Goal: Information Seeking & Learning: Learn about a topic

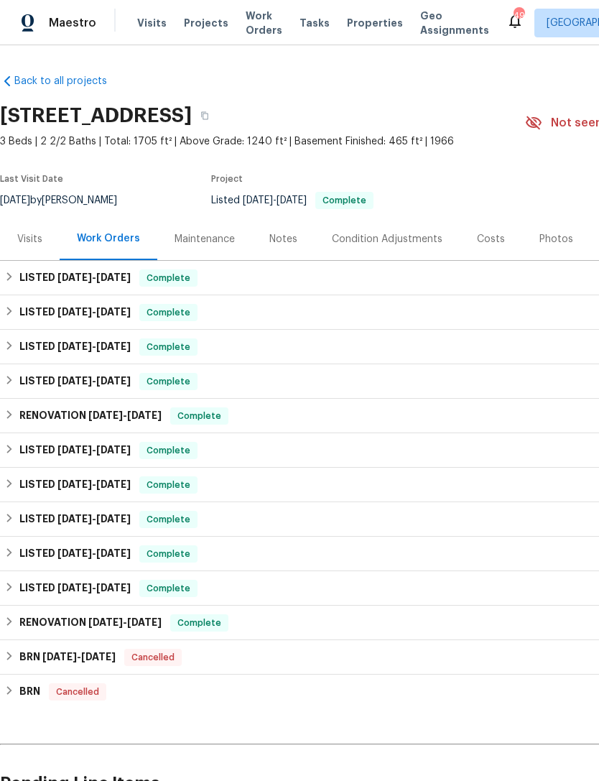
click at [493, 237] on div "Costs" at bounding box center [491, 239] width 28 height 14
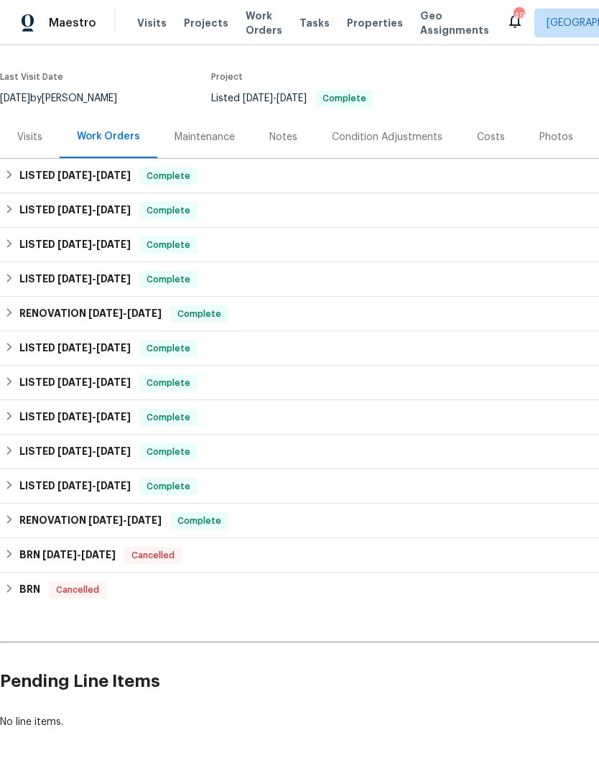
scroll to position [101, 0]
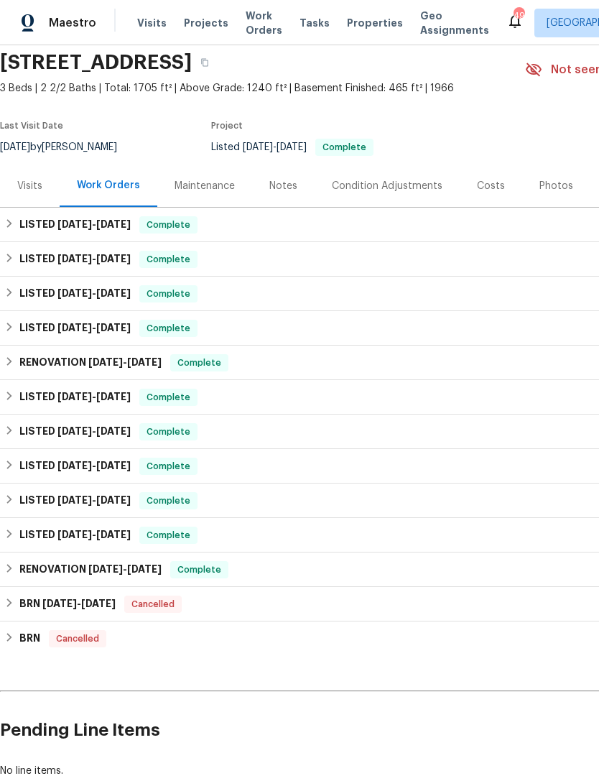
scroll to position [54, 0]
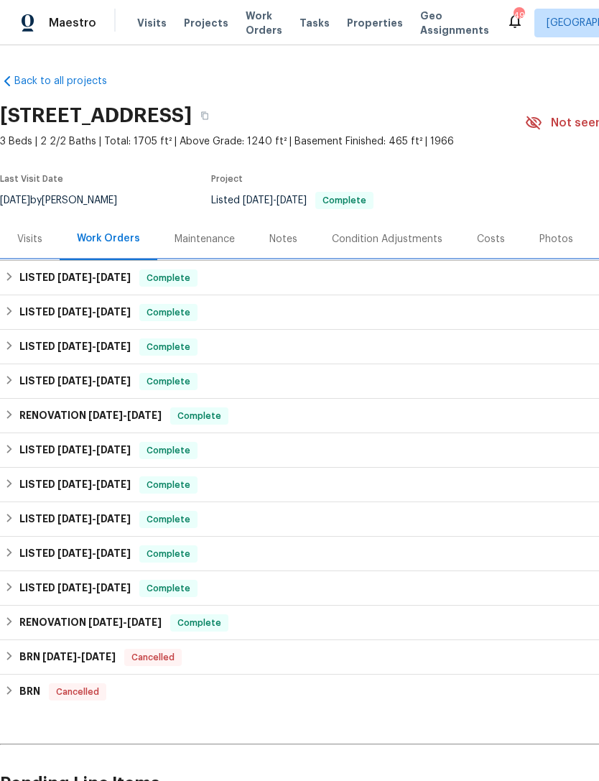
click at [307, 277] on div "LISTED 7/29/25 - 7/29/25 Complete" at bounding box center [405, 277] width 803 height 17
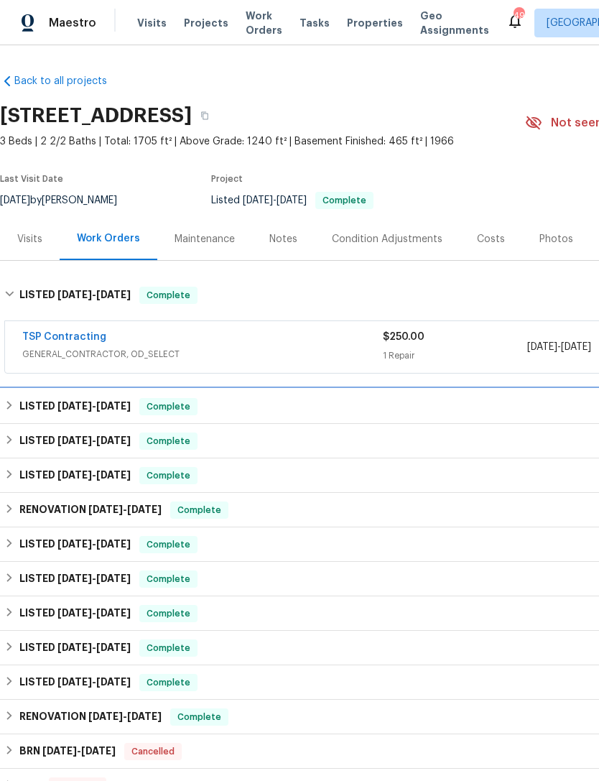
click at [262, 409] on div "LISTED 6/18/25 - 7/18/25 Complete" at bounding box center [405, 406] width 803 height 17
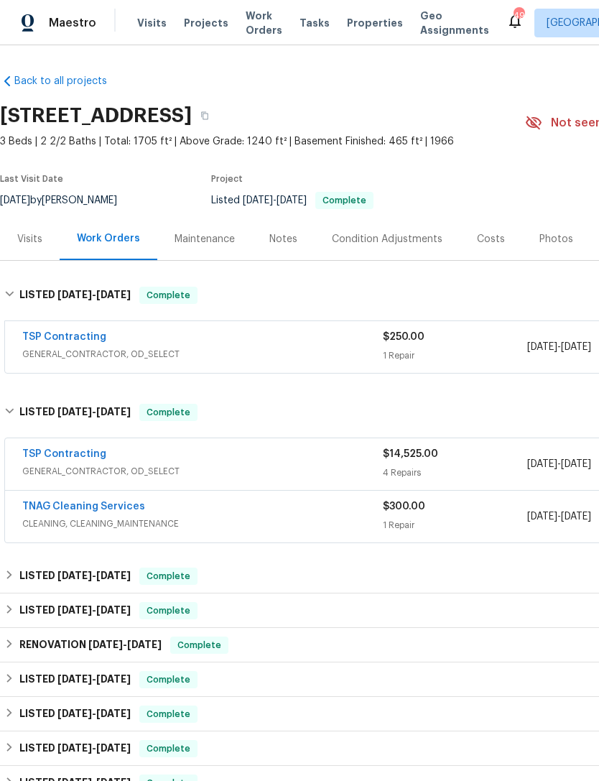
click at [264, 472] on span "GENERAL_CONTRACTOR, OD_SELECT" at bounding box center [202, 471] width 361 height 14
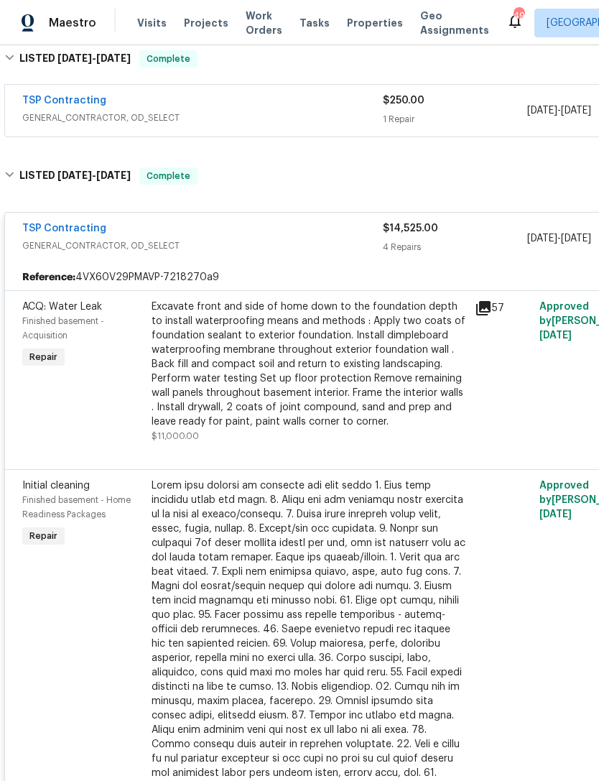
scroll to position [237, 0]
click at [491, 300] on icon at bounding box center [483, 307] width 17 height 17
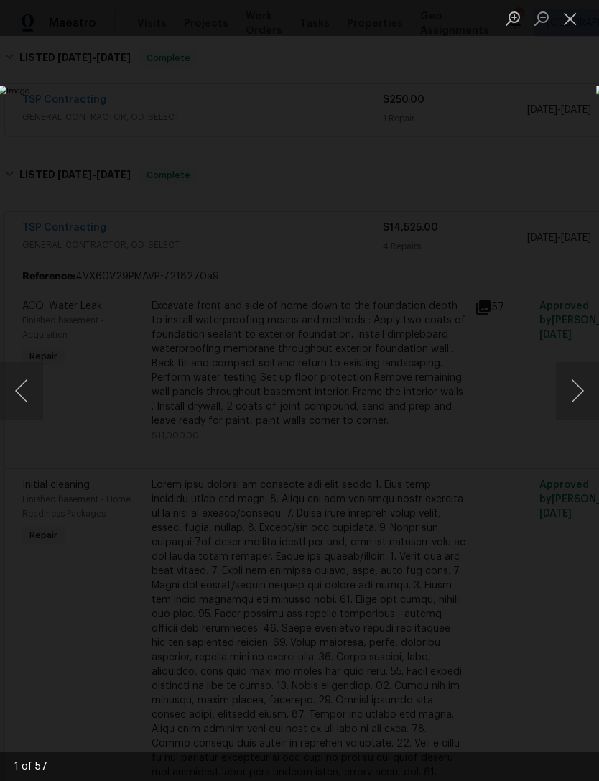
click at [583, 391] on button "Next image" at bounding box center [577, 390] width 43 height 57
click at [582, 385] on button "Next image" at bounding box center [577, 390] width 43 height 57
click at [589, 401] on button "Next image" at bounding box center [577, 390] width 43 height 57
click at [586, 386] on button "Next image" at bounding box center [577, 390] width 43 height 57
click at [589, 387] on button "Next image" at bounding box center [577, 390] width 43 height 57
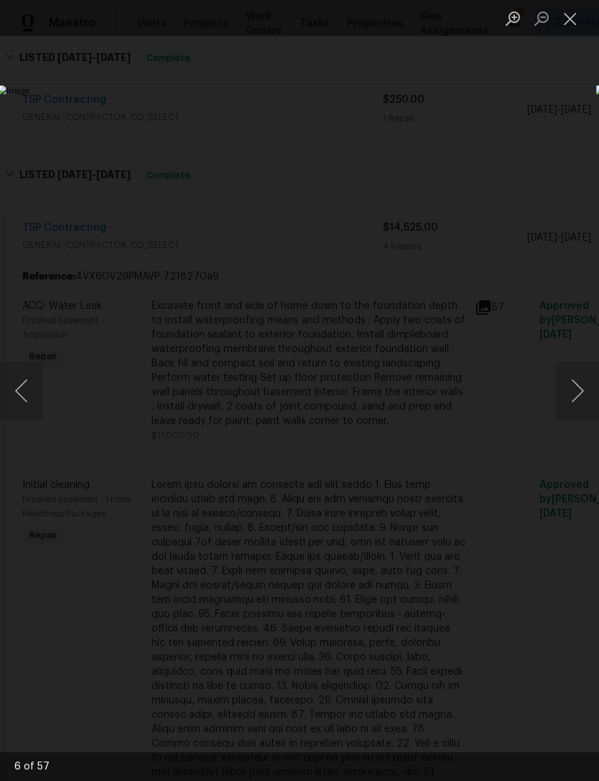
click at [585, 387] on button "Next image" at bounding box center [577, 390] width 43 height 57
click at [586, 383] on button "Next image" at bounding box center [577, 390] width 43 height 57
click at [584, 385] on button "Next image" at bounding box center [577, 390] width 43 height 57
click at [582, 388] on button "Next image" at bounding box center [577, 390] width 43 height 57
click at [582, 389] on button "Next image" at bounding box center [577, 390] width 43 height 57
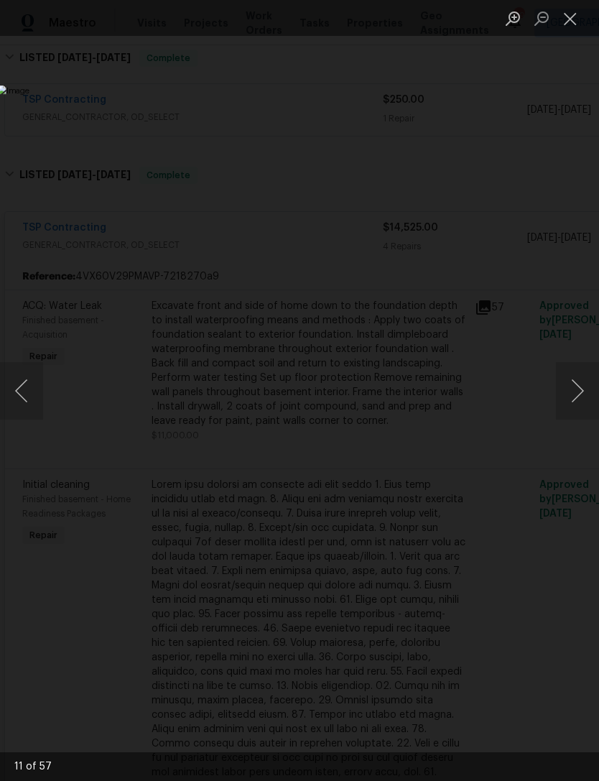
click at [585, 385] on button "Next image" at bounding box center [577, 390] width 43 height 57
click at [591, 386] on button "Next image" at bounding box center [577, 390] width 43 height 57
click at [593, 385] on button "Next image" at bounding box center [577, 390] width 43 height 57
click at [593, 382] on button "Next image" at bounding box center [577, 390] width 43 height 57
click at [593, 380] on button "Next image" at bounding box center [577, 390] width 43 height 57
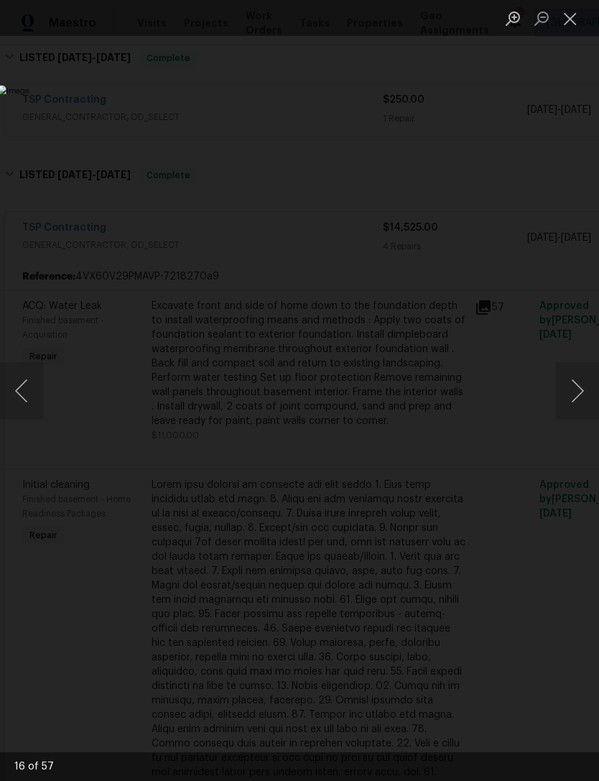
click at [585, 377] on button "Next image" at bounding box center [577, 390] width 43 height 57
click at [582, 386] on button "Next image" at bounding box center [577, 390] width 43 height 57
click at [584, 387] on button "Next image" at bounding box center [577, 390] width 43 height 57
click at [19, 386] on button "Previous image" at bounding box center [21, 390] width 43 height 57
click at [24, 384] on button "Previous image" at bounding box center [21, 390] width 43 height 57
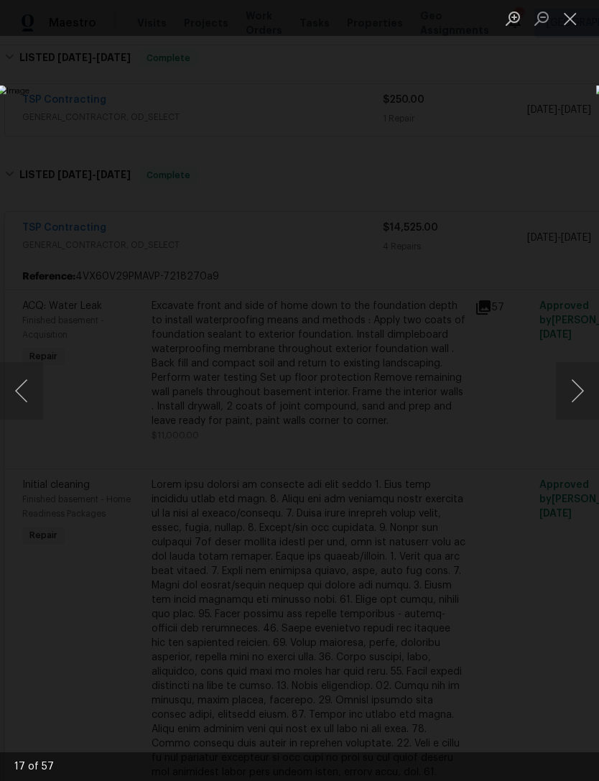
click at [465, 321] on img "Lightbox" at bounding box center [231, 390] width 468 height 611
click at [575, 398] on button "Next image" at bounding box center [577, 390] width 43 height 57
click at [580, 392] on button "Next image" at bounding box center [577, 390] width 43 height 57
click at [583, 381] on button "Next image" at bounding box center [577, 390] width 43 height 57
click at [589, 393] on button "Next image" at bounding box center [577, 390] width 43 height 57
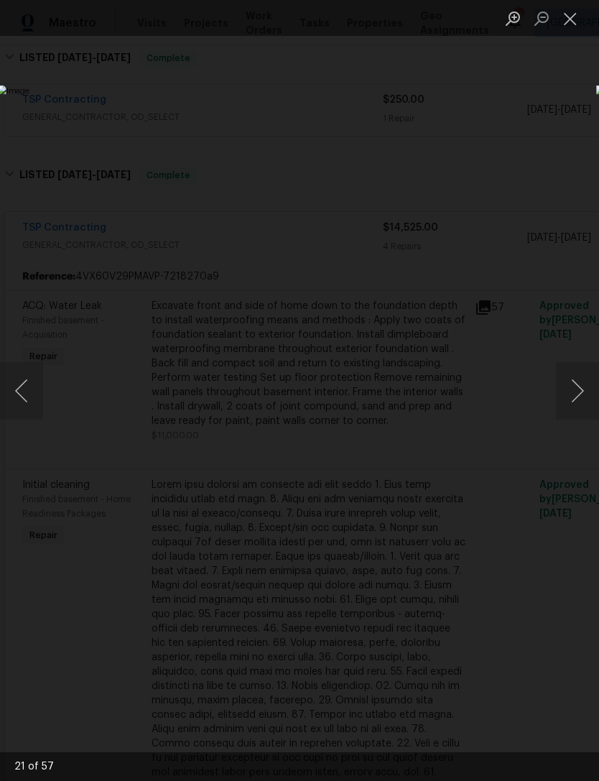
click at [591, 389] on button "Next image" at bounding box center [577, 390] width 43 height 57
click at [593, 394] on button "Next image" at bounding box center [577, 390] width 43 height 57
click at [584, 386] on button "Next image" at bounding box center [577, 390] width 43 height 57
click at [591, 394] on button "Next image" at bounding box center [577, 390] width 43 height 57
click at [588, 385] on button "Next image" at bounding box center [577, 390] width 43 height 57
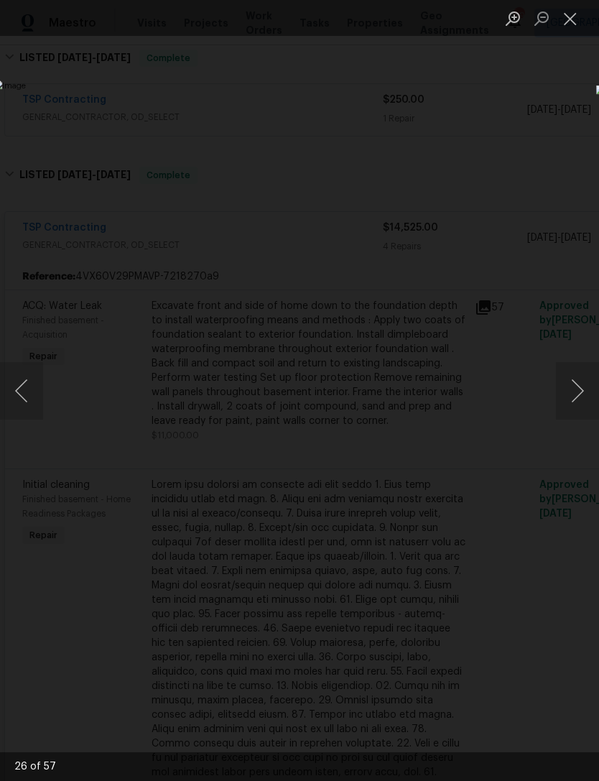
click at [587, 389] on button "Next image" at bounding box center [577, 390] width 43 height 57
click at [583, 391] on button "Next image" at bounding box center [577, 390] width 43 height 57
click at [593, 389] on button "Next image" at bounding box center [577, 390] width 43 height 57
click at [592, 385] on button "Next image" at bounding box center [577, 390] width 43 height 57
click at [590, 388] on button "Next image" at bounding box center [577, 390] width 43 height 57
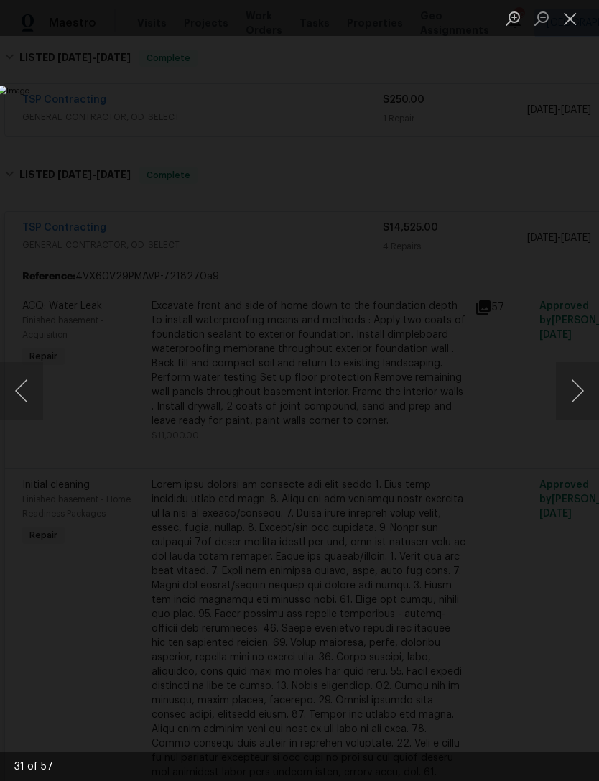
click at [593, 392] on button "Next image" at bounding box center [577, 390] width 43 height 57
click at [593, 390] on button "Next image" at bounding box center [577, 390] width 43 height 57
click at [597, 388] on button "Next image" at bounding box center [577, 390] width 43 height 57
click at [597, 389] on button "Next image" at bounding box center [577, 390] width 43 height 57
click at [598, 388] on button "Next image" at bounding box center [577, 390] width 43 height 57
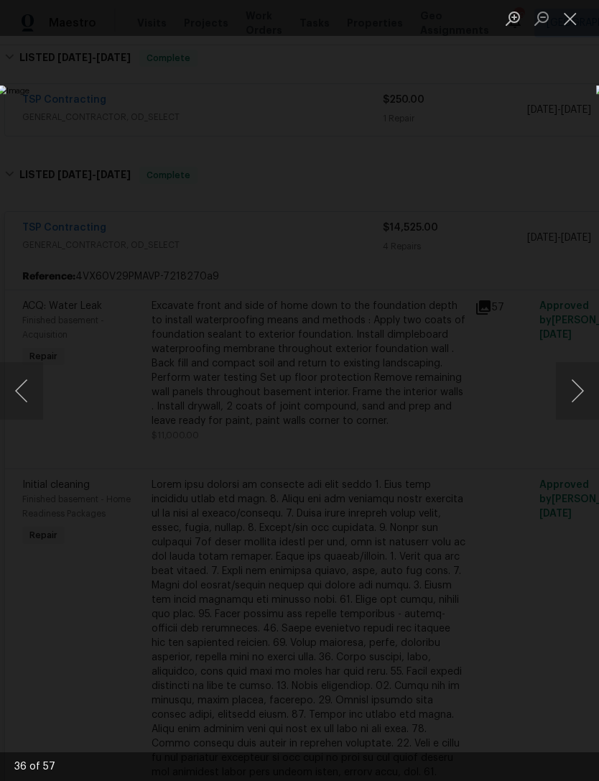
click at [598, 389] on button "Next image" at bounding box center [577, 390] width 43 height 57
click at [598, 390] on button "Next image" at bounding box center [577, 390] width 43 height 57
click at [584, 394] on button "Next image" at bounding box center [577, 390] width 43 height 57
click at [598, 392] on button "Next image" at bounding box center [577, 390] width 43 height 57
click at [592, 392] on button "Next image" at bounding box center [577, 390] width 43 height 57
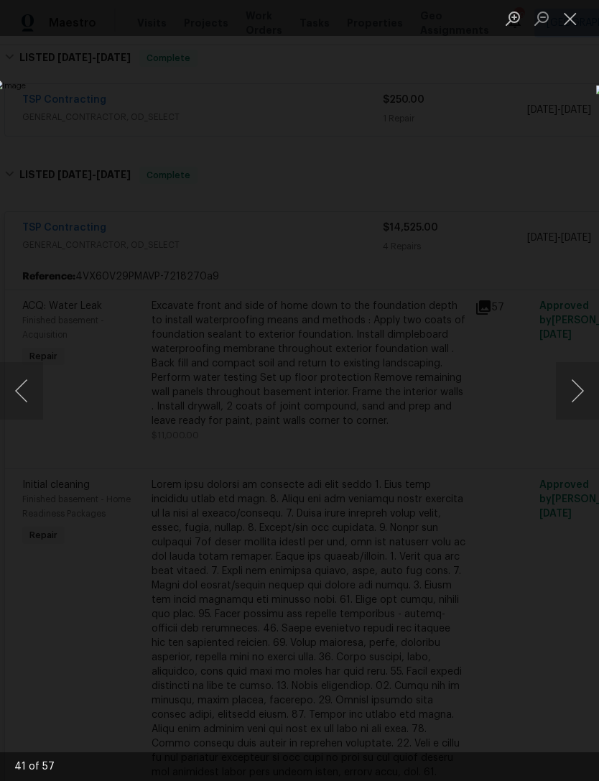
click at [592, 390] on button "Next image" at bounding box center [577, 390] width 43 height 57
click at [592, 389] on button "Next image" at bounding box center [577, 390] width 43 height 57
click at [589, 389] on button "Next image" at bounding box center [577, 390] width 43 height 57
click at [593, 396] on button "Next image" at bounding box center [577, 390] width 43 height 57
click at [595, 391] on button "Next image" at bounding box center [577, 390] width 43 height 57
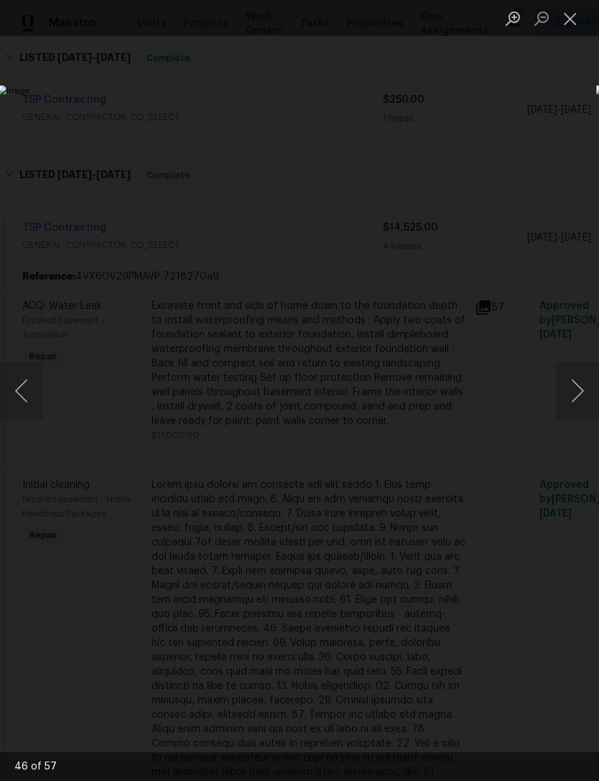
click at [592, 394] on button "Next image" at bounding box center [577, 390] width 43 height 57
click at [592, 398] on button "Next image" at bounding box center [577, 390] width 43 height 57
click at [592, 399] on button "Next image" at bounding box center [577, 390] width 43 height 57
click at [581, 391] on button "Next image" at bounding box center [577, 390] width 43 height 57
click at [584, 386] on button "Next image" at bounding box center [577, 390] width 43 height 57
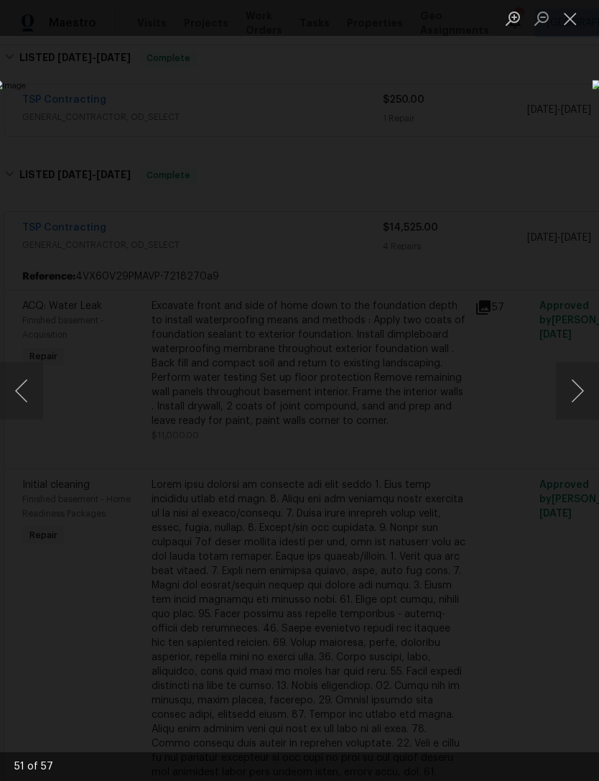
click at [587, 388] on button "Next image" at bounding box center [577, 390] width 43 height 57
click at [592, 389] on button "Next image" at bounding box center [577, 390] width 43 height 57
click at [593, 389] on button "Next image" at bounding box center [577, 390] width 43 height 57
click at [592, 389] on button "Next image" at bounding box center [577, 390] width 43 height 57
click at [19, 376] on button "Previous image" at bounding box center [21, 390] width 43 height 57
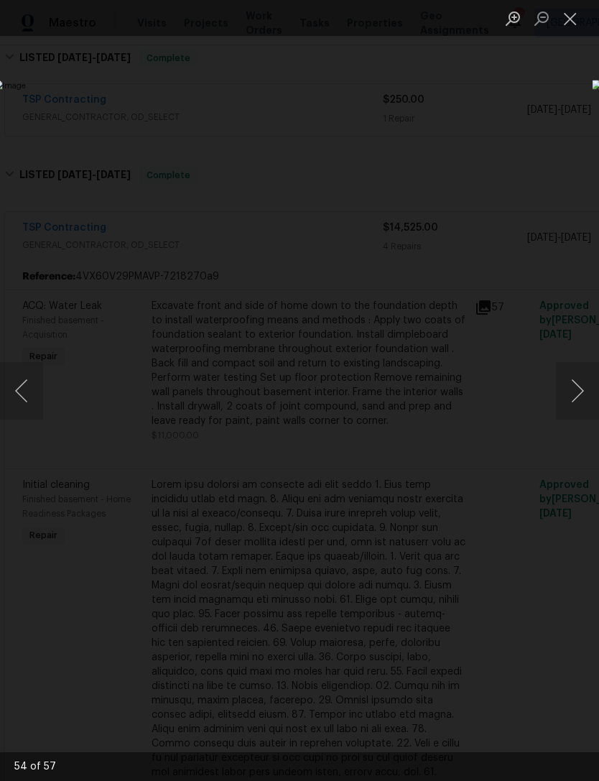
click at [594, 392] on button "Next image" at bounding box center [577, 390] width 43 height 57
click at [593, 386] on button "Next image" at bounding box center [577, 390] width 43 height 57
click at [591, 390] on button "Next image" at bounding box center [577, 390] width 43 height 57
click at [595, 392] on button "Next image" at bounding box center [577, 390] width 43 height 57
click at [580, 404] on button "Next image" at bounding box center [577, 390] width 43 height 57
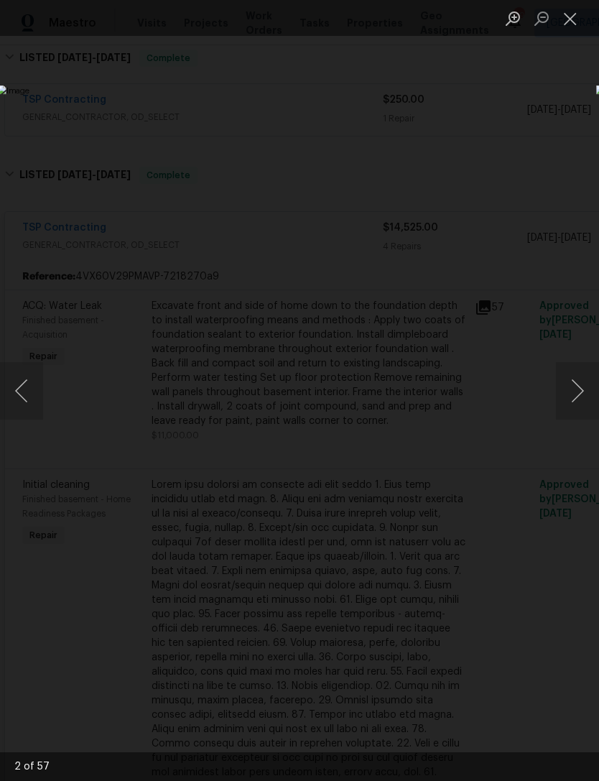
click at [581, 400] on button "Next image" at bounding box center [577, 390] width 43 height 57
click at [588, 398] on button "Next image" at bounding box center [577, 390] width 43 height 57
click at [579, 19] on button "Close lightbox" at bounding box center [570, 18] width 29 height 25
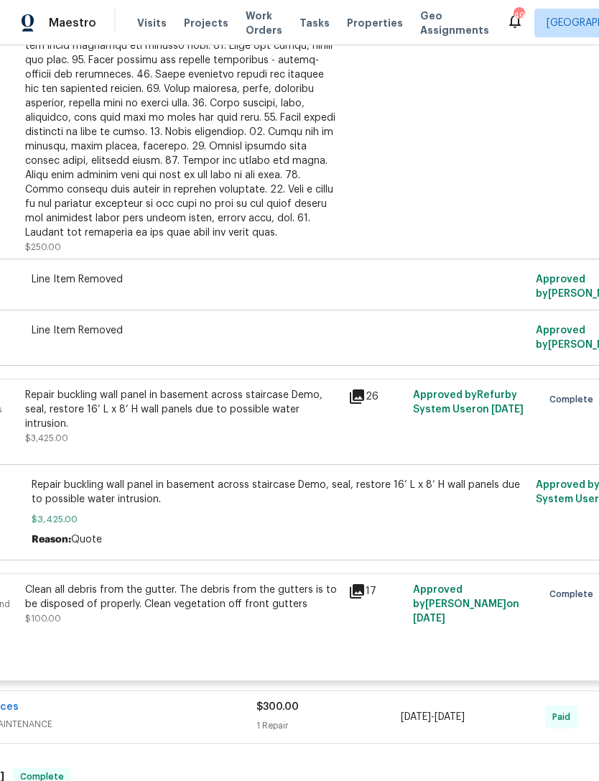
scroll to position [789, 129]
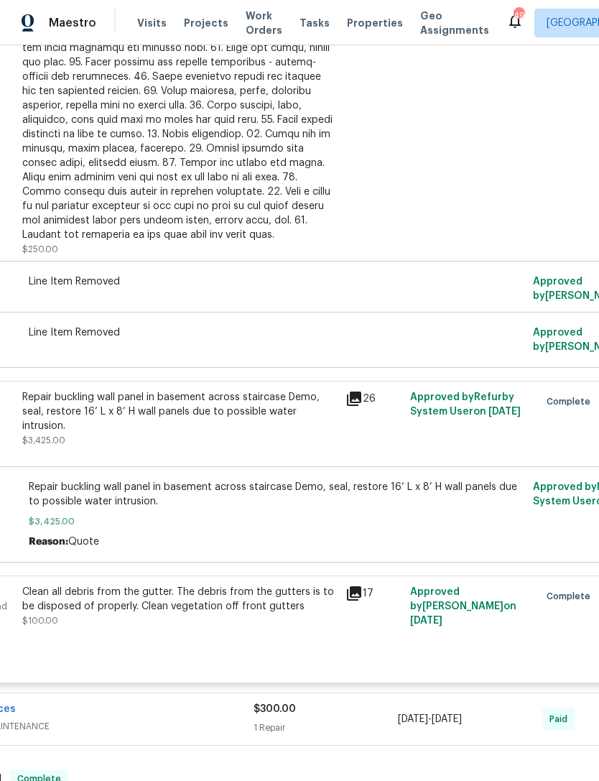
click at [369, 394] on div "26" at bounding box center [373, 398] width 56 height 17
click at [353, 398] on icon at bounding box center [354, 398] width 14 height 14
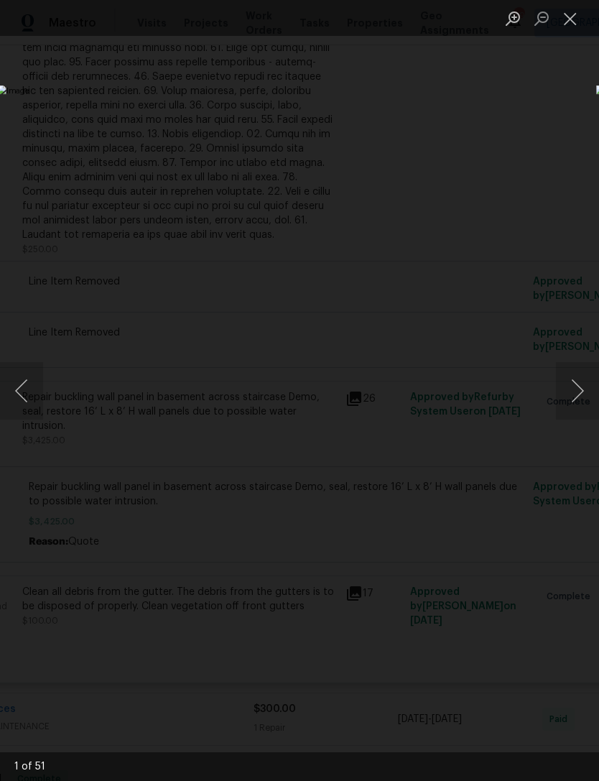
click at [577, 387] on button "Next image" at bounding box center [577, 390] width 43 height 57
click at [577, 389] on button "Next image" at bounding box center [577, 390] width 43 height 57
click at [580, 399] on button "Next image" at bounding box center [577, 390] width 43 height 57
click at [583, 390] on button "Next image" at bounding box center [577, 390] width 43 height 57
click at [588, 391] on button "Next image" at bounding box center [577, 390] width 43 height 57
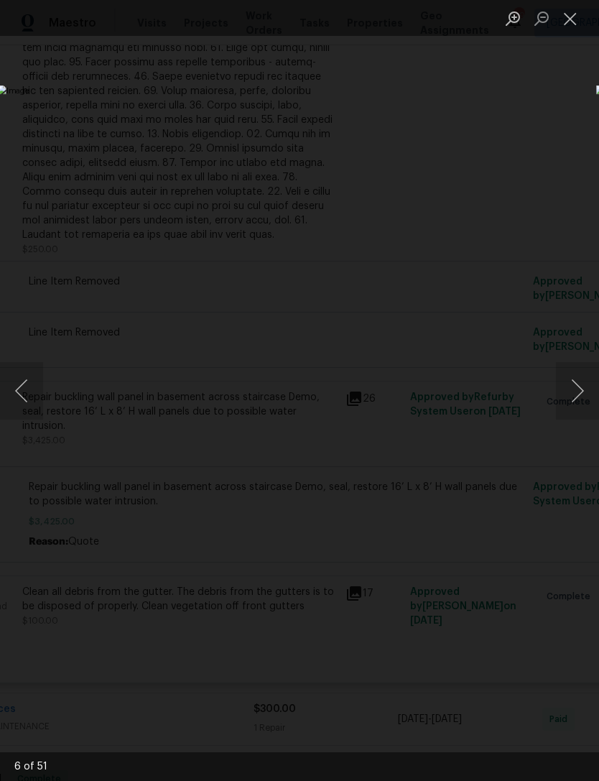
click at [583, 387] on button "Next image" at bounding box center [577, 390] width 43 height 57
click at [582, 393] on button "Next image" at bounding box center [577, 390] width 43 height 57
click at [583, 391] on button "Next image" at bounding box center [577, 390] width 43 height 57
click at [583, 387] on button "Next image" at bounding box center [577, 390] width 43 height 57
click at [582, 390] on button "Next image" at bounding box center [577, 390] width 43 height 57
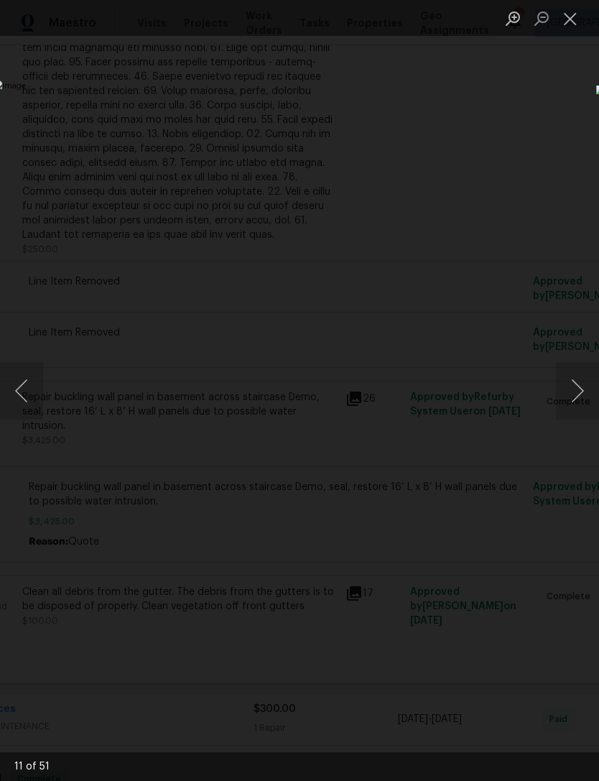
click at [591, 391] on button "Next image" at bounding box center [577, 390] width 43 height 57
click at [595, 383] on button "Next image" at bounding box center [577, 390] width 43 height 57
click at [588, 387] on button "Next image" at bounding box center [577, 390] width 43 height 57
click at [592, 387] on button "Next image" at bounding box center [577, 390] width 43 height 57
click at [593, 392] on button "Next image" at bounding box center [577, 390] width 43 height 57
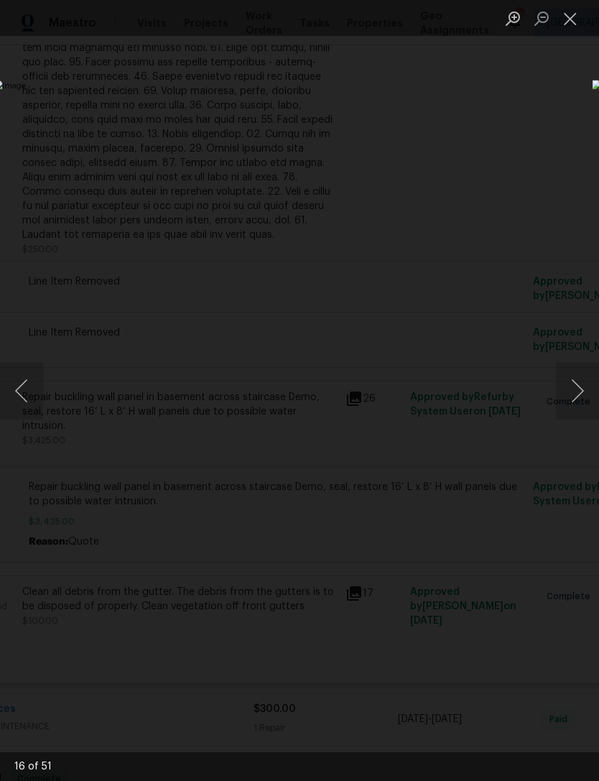
click at [583, 394] on button "Next image" at bounding box center [577, 390] width 43 height 57
click at [583, 396] on button "Next image" at bounding box center [577, 390] width 43 height 57
click at [582, 400] on button "Next image" at bounding box center [577, 390] width 43 height 57
click at [584, 404] on button "Next image" at bounding box center [577, 390] width 43 height 57
click at [590, 407] on button "Next image" at bounding box center [577, 390] width 43 height 57
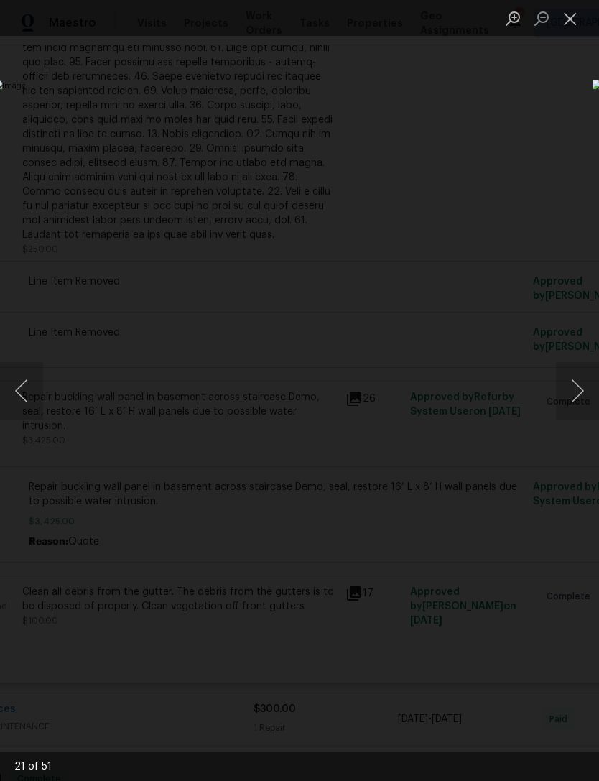
click at [578, 13] on button "Close lightbox" at bounding box center [570, 18] width 29 height 25
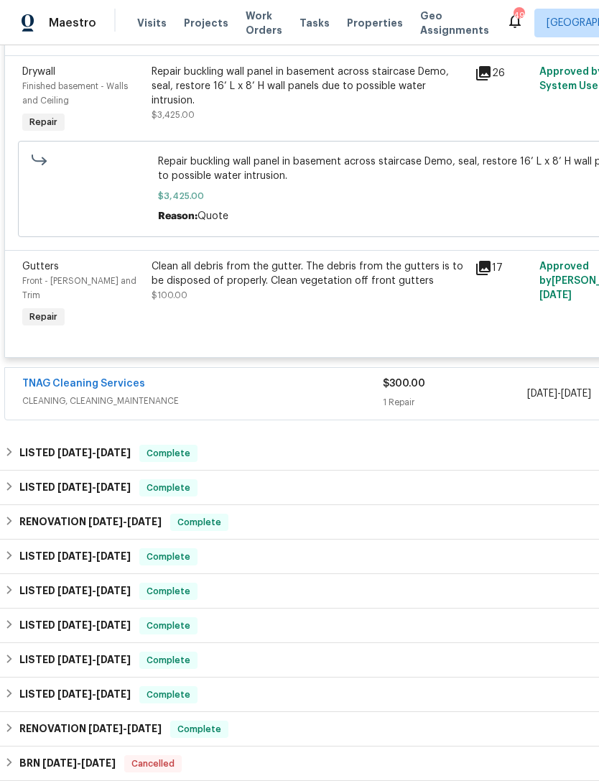
scroll to position [1114, 0]
click at [243, 445] on div "LISTED 5/7/25 - 5/9/25 Complete" at bounding box center [405, 453] width 803 height 17
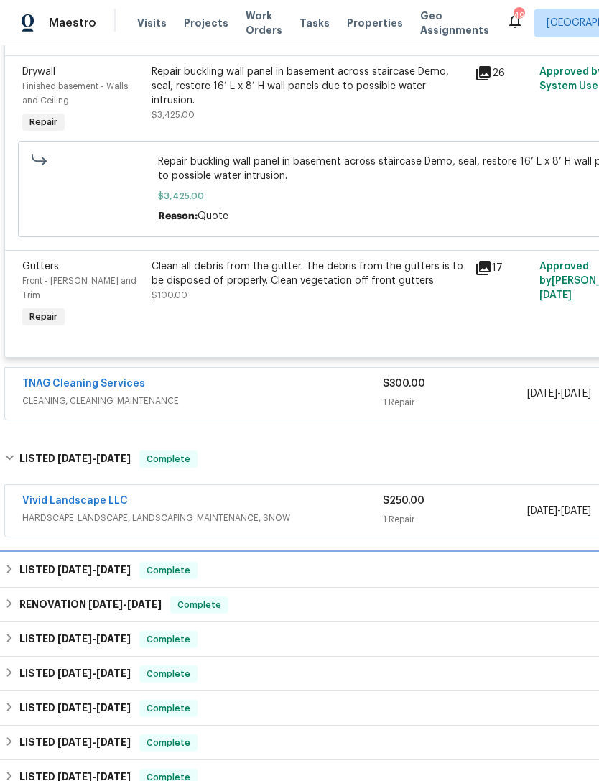
click at [256, 565] on div "LISTED 4/3/25 - 4/4/25 Complete" at bounding box center [405, 570] width 803 height 17
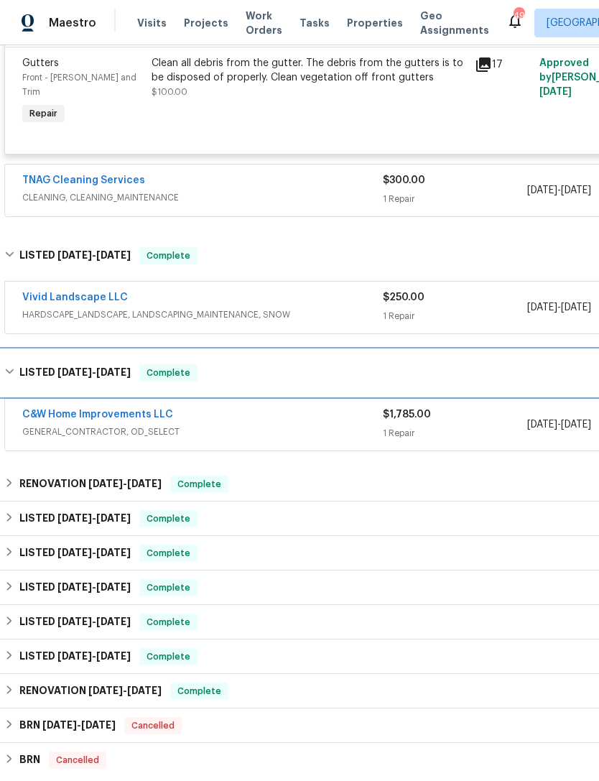
scroll to position [1317, 0]
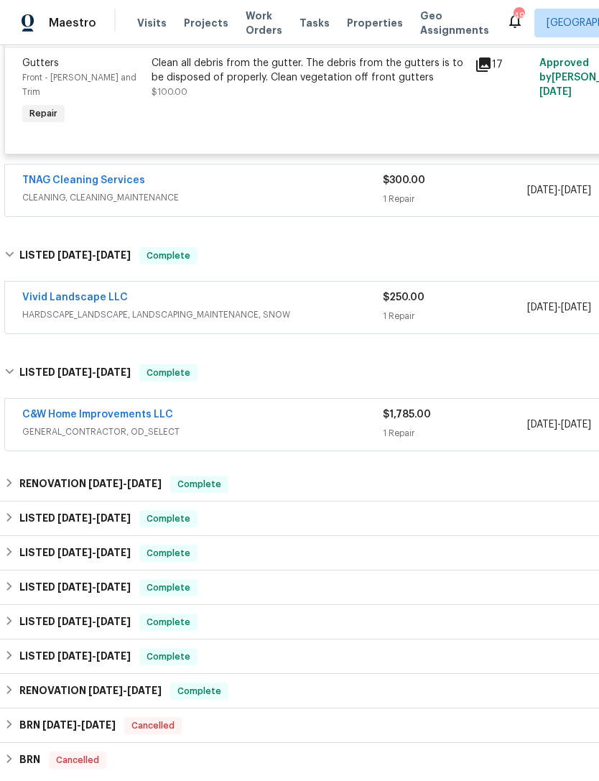
click at [253, 409] on div "C&W Home Improvements LLC" at bounding box center [202, 415] width 361 height 17
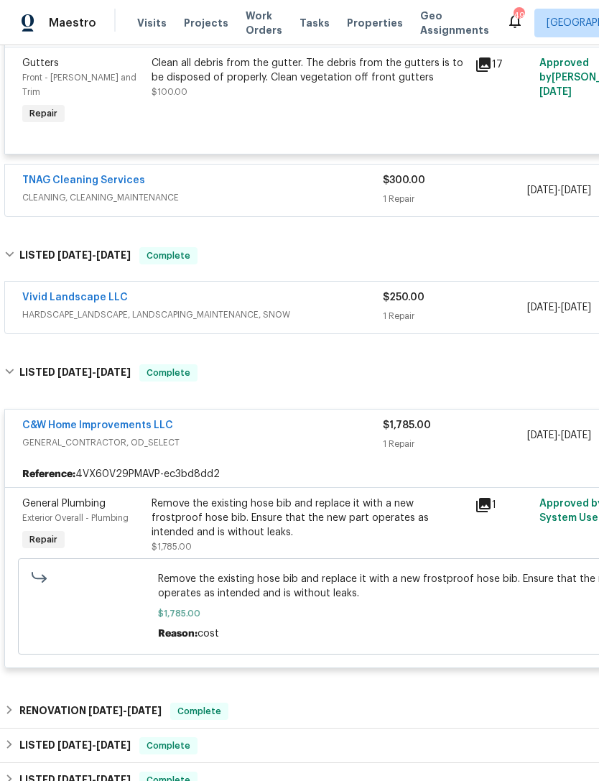
click at [484, 498] on icon at bounding box center [483, 505] width 14 height 14
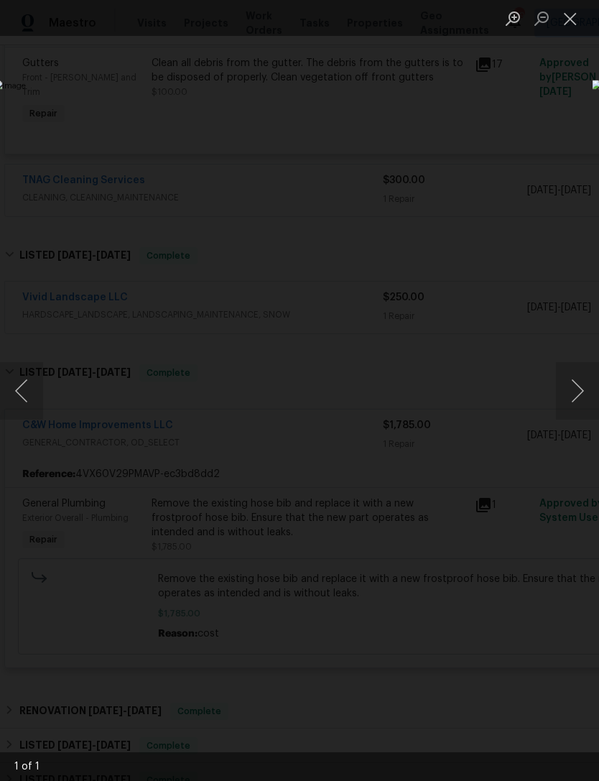
click at [593, 379] on button "Next image" at bounding box center [577, 390] width 43 height 57
click at [583, 380] on button "Next image" at bounding box center [577, 390] width 43 height 57
click at [580, 387] on button "Next image" at bounding box center [577, 390] width 43 height 57
click at [24, 384] on button "Previous image" at bounding box center [21, 390] width 43 height 57
click at [580, 392] on button "Next image" at bounding box center [577, 390] width 43 height 57
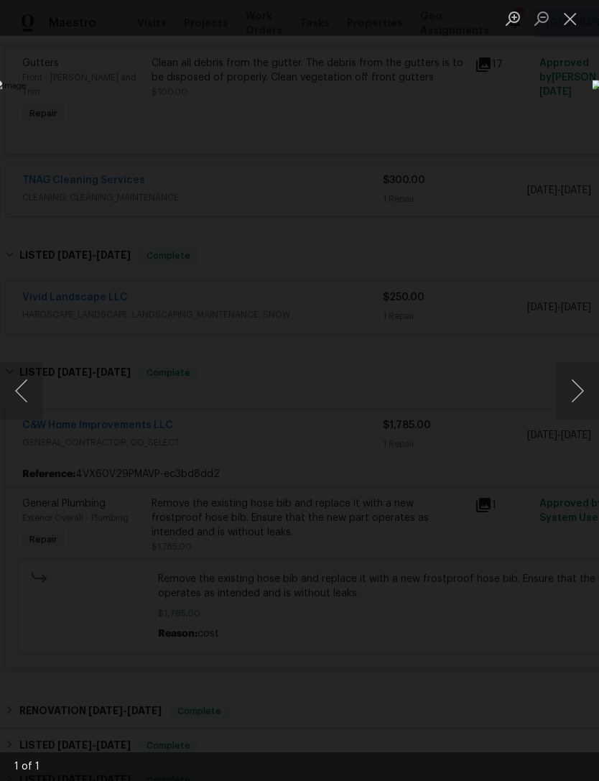
click at [570, 15] on button "Close lightbox" at bounding box center [570, 18] width 29 height 25
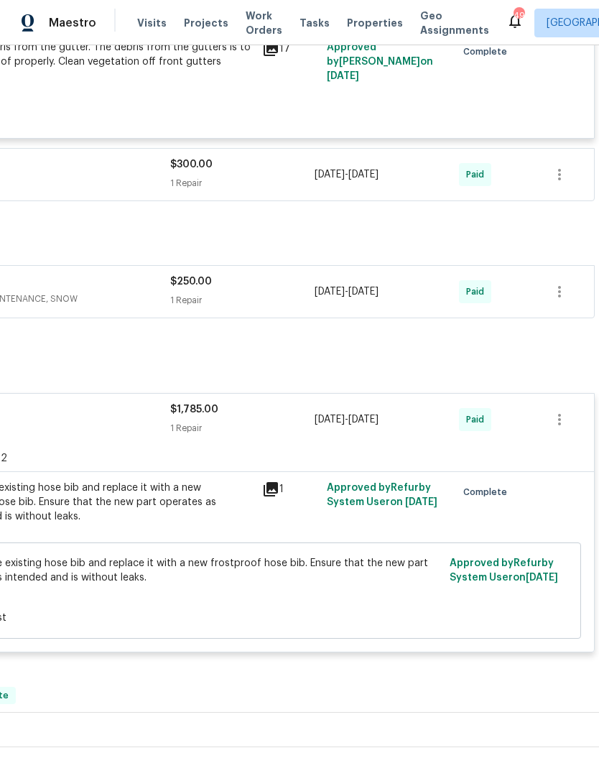
scroll to position [1333, 213]
click at [480, 558] on span "Approved by Refurby System User on 4/4/2025" at bounding box center [504, 570] width 108 height 24
click at [493, 559] on div "Approved by Refurby System User on 4/4/2025" at bounding box center [508, 591] width 126 height 78
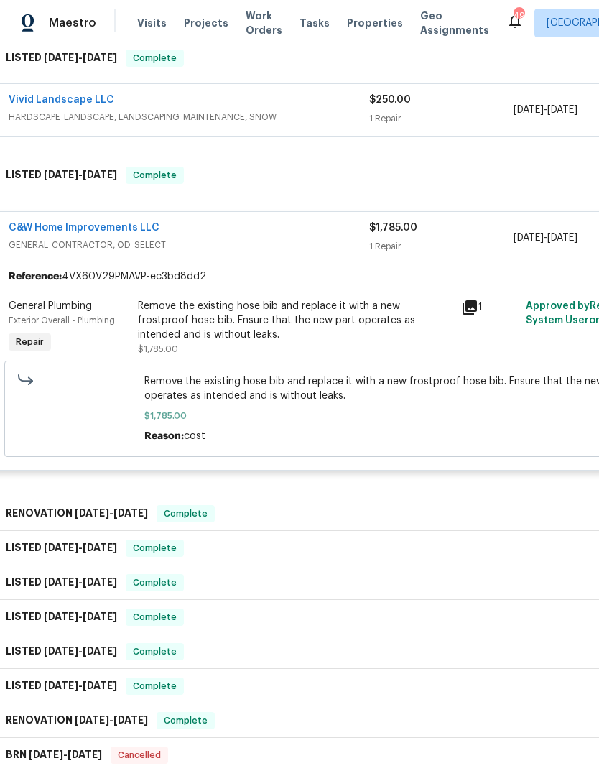
scroll to position [1523, 11]
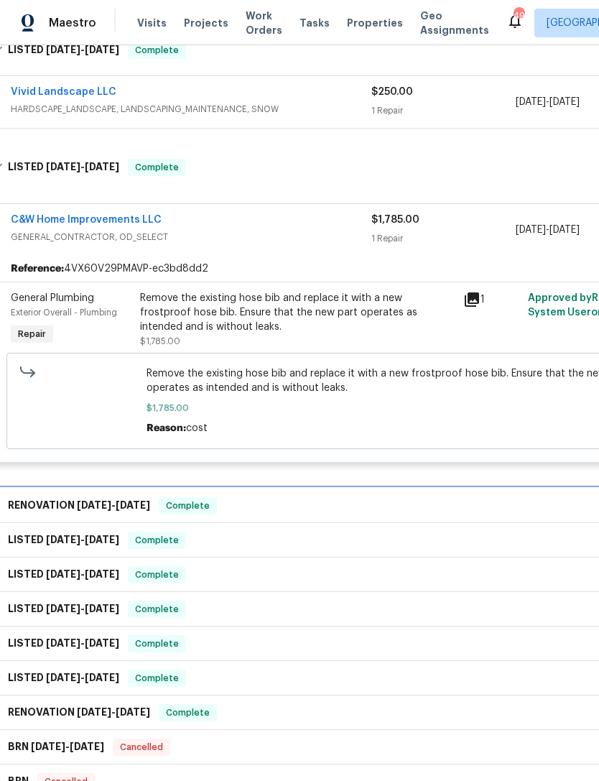
click at [239, 497] on div "RENOVATION 2/13/25 - 2/25/25 Complete" at bounding box center [394, 505] width 803 height 17
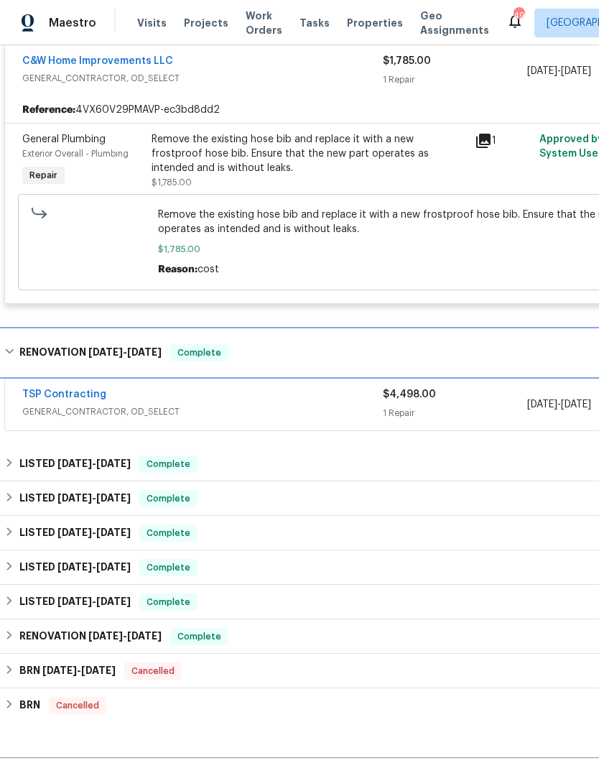
scroll to position [1681, 0]
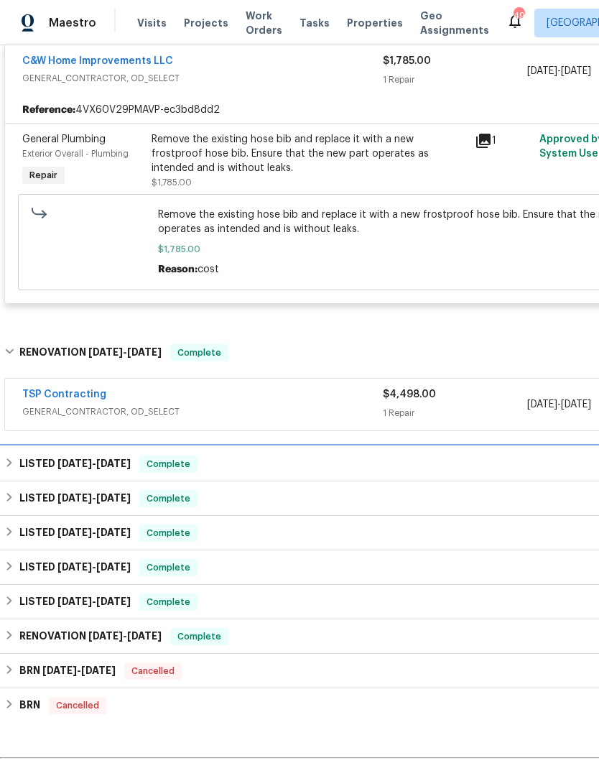
click at [250, 458] on div "LISTED 2/10/25 - 2/11/25 Complete" at bounding box center [405, 463] width 803 height 17
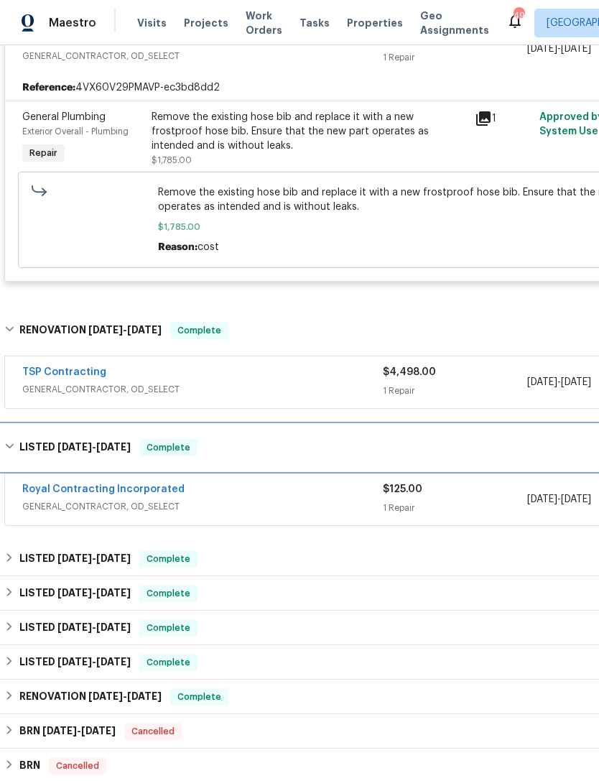
scroll to position [1704, 0]
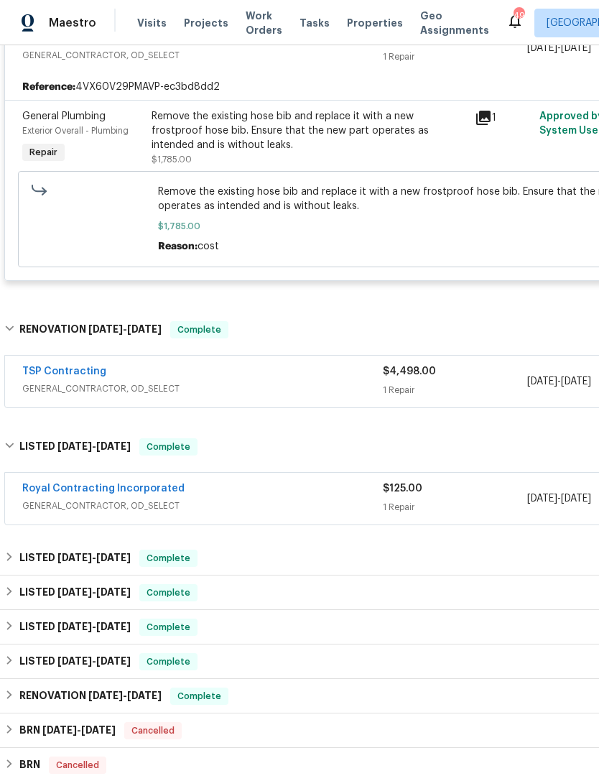
click at [389, 366] on span "$4,498.00" at bounding box center [409, 371] width 53 height 10
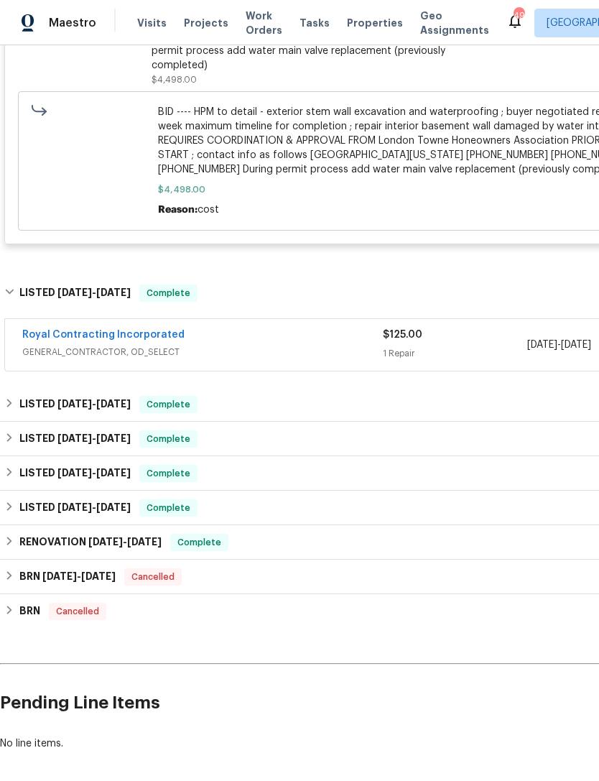
scroll to position [2214, 0]
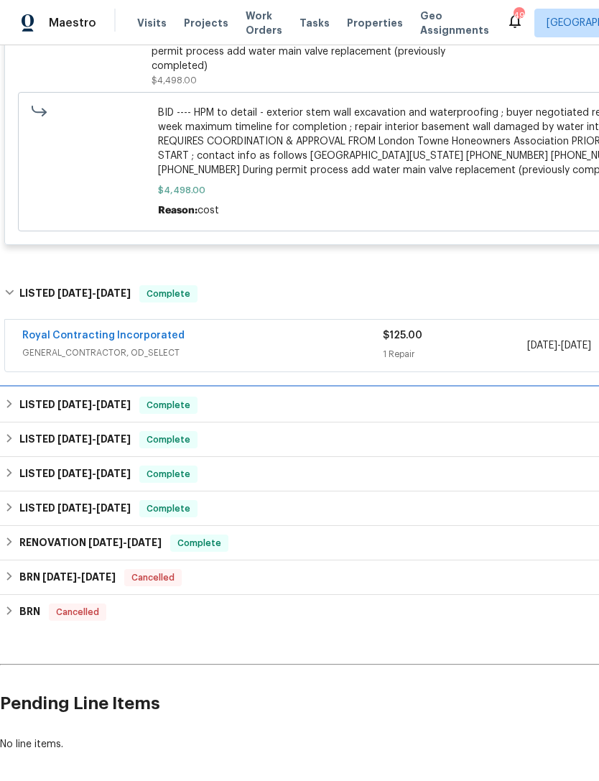
click at [231, 396] on div "LISTED 1/21/25 - 1/24/25 Complete" at bounding box center [405, 404] width 803 height 17
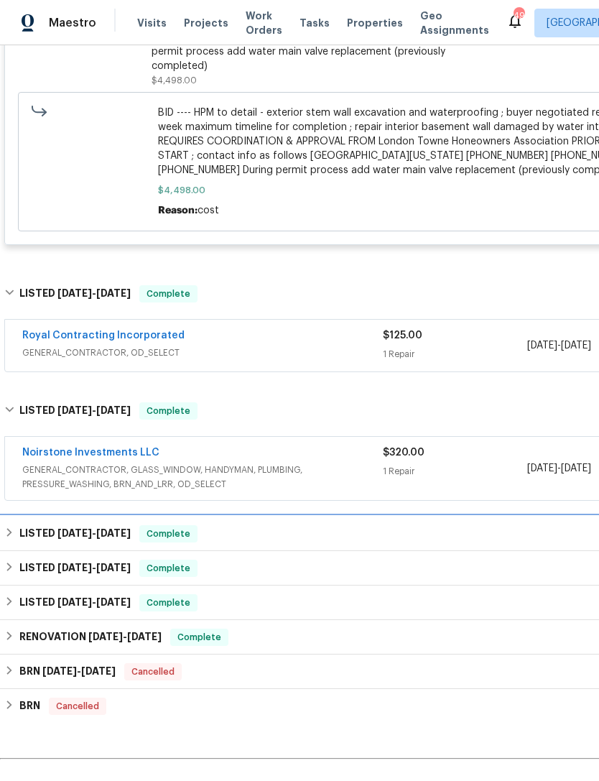
click at [246, 525] on div "LISTED 1/16/25 - 1/16/25 Complete" at bounding box center [405, 533] width 803 height 17
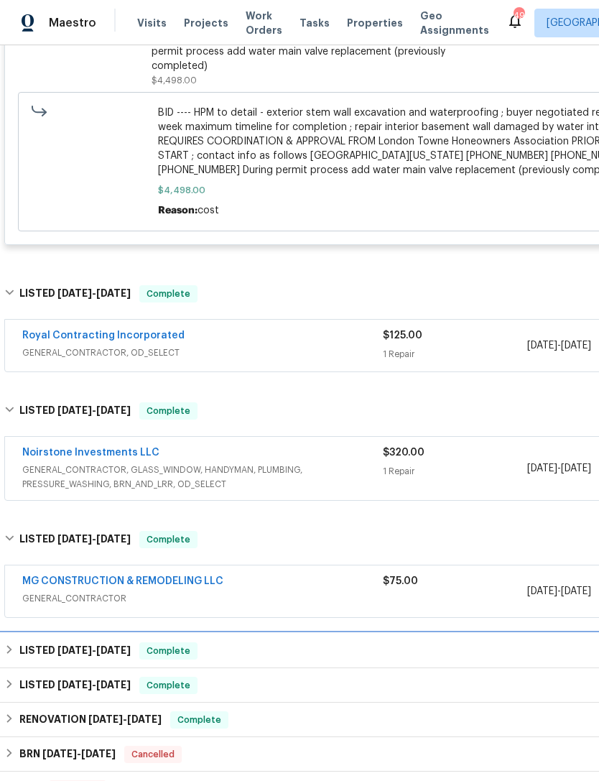
click at [236, 634] on div "LISTED 1/13/25 - 1/15/25 Complete" at bounding box center [406, 651] width 812 height 34
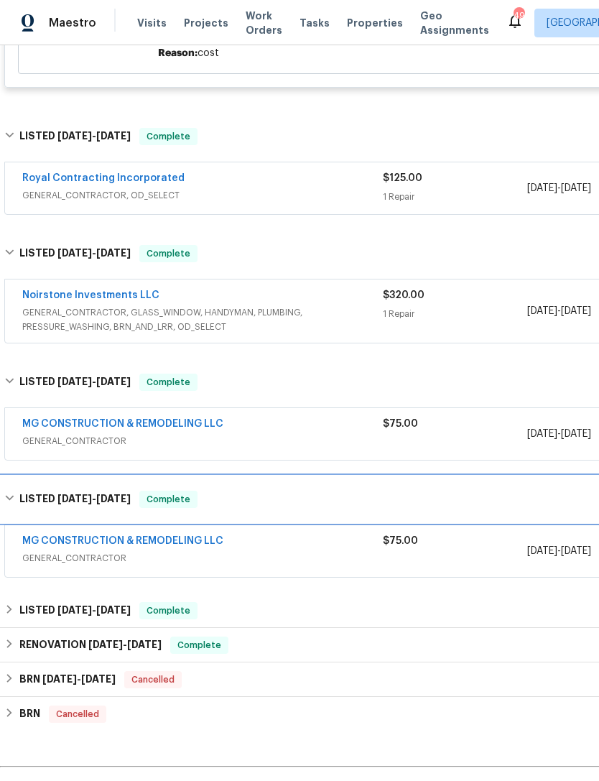
scroll to position [2372, 0]
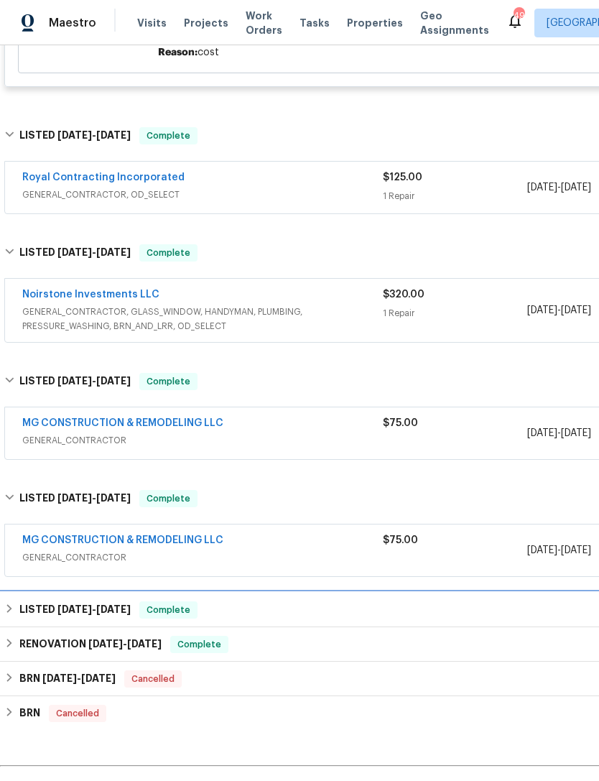
click at [246, 601] on div "LISTED 10/2/24 - 10/4/24 Complete" at bounding box center [405, 609] width 803 height 17
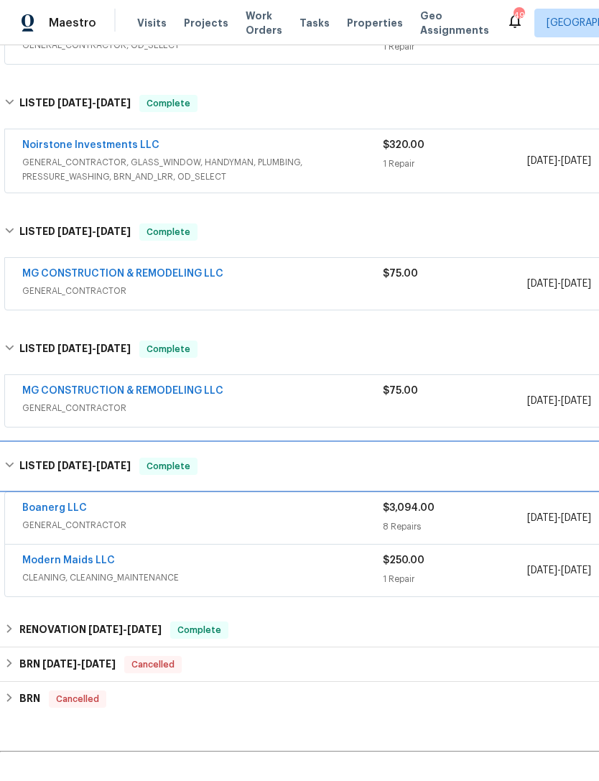
scroll to position [2521, 0]
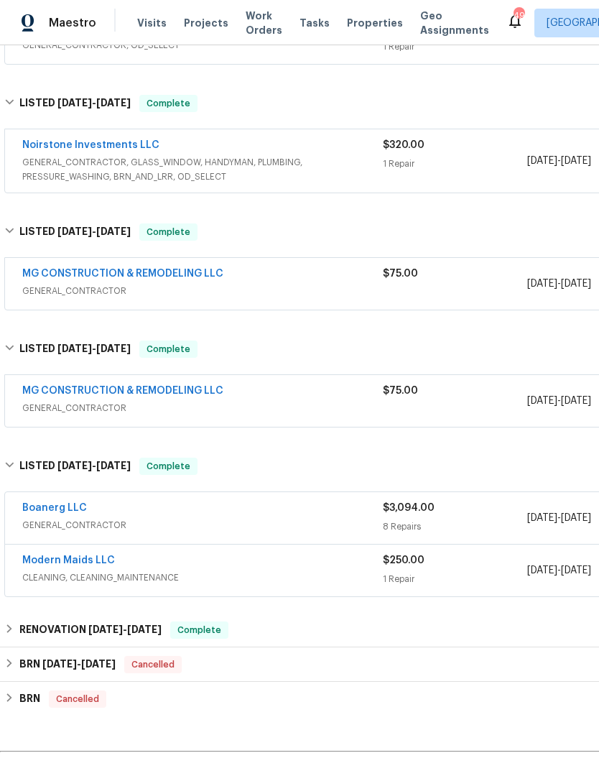
click at [159, 518] on span "GENERAL_CONTRACTOR" at bounding box center [202, 525] width 361 height 14
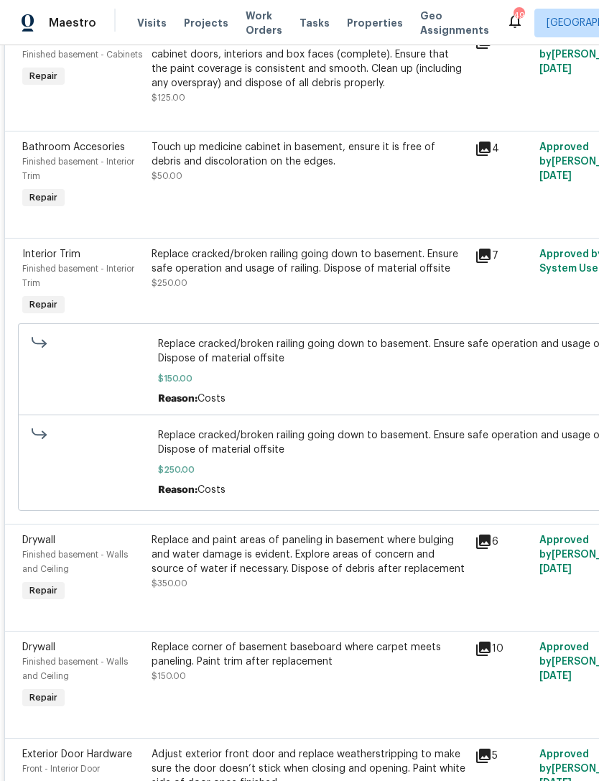
scroll to position [3277, 0]
click at [251, 548] on div "Replace and paint areas of paneling in basement where bulging and water damage …" at bounding box center [309, 554] width 315 height 43
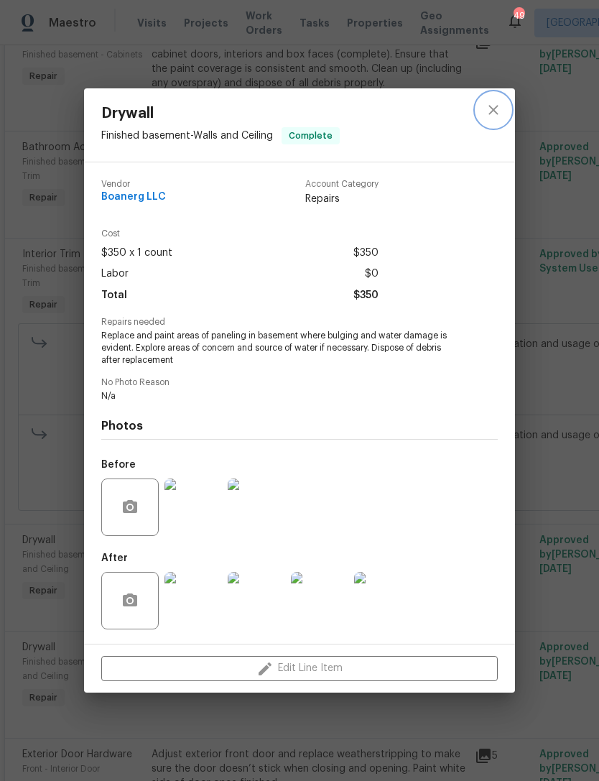
click at [506, 116] on button "close" at bounding box center [493, 110] width 34 height 34
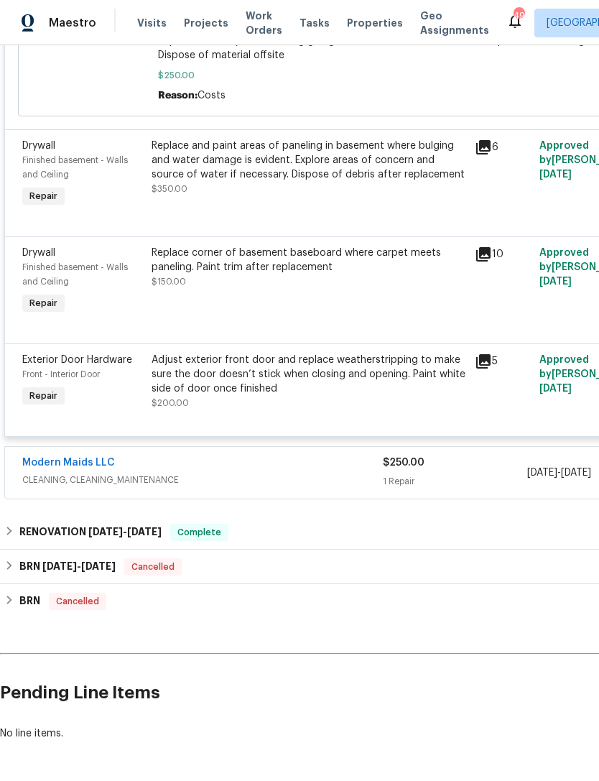
scroll to position [3671, 0]
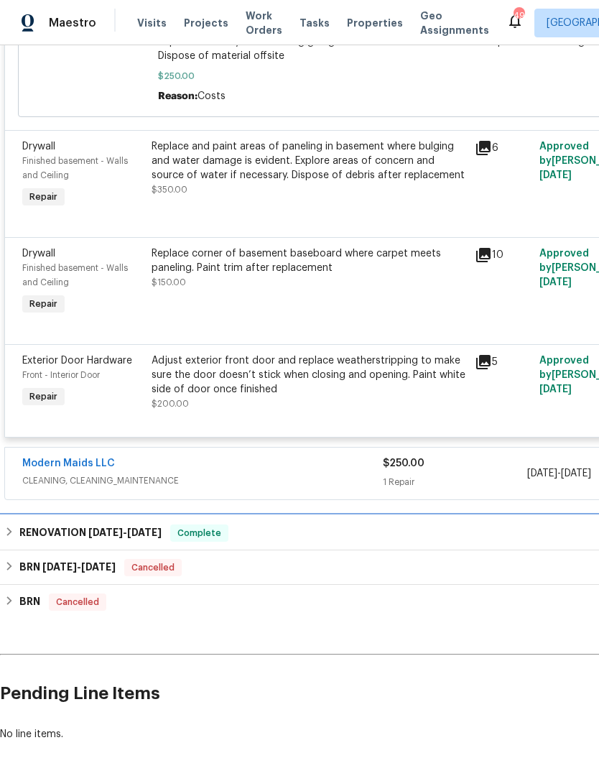
click at [68, 524] on h6 "RENOVATION 8/30/24 - 9/16/24" at bounding box center [90, 532] width 142 height 17
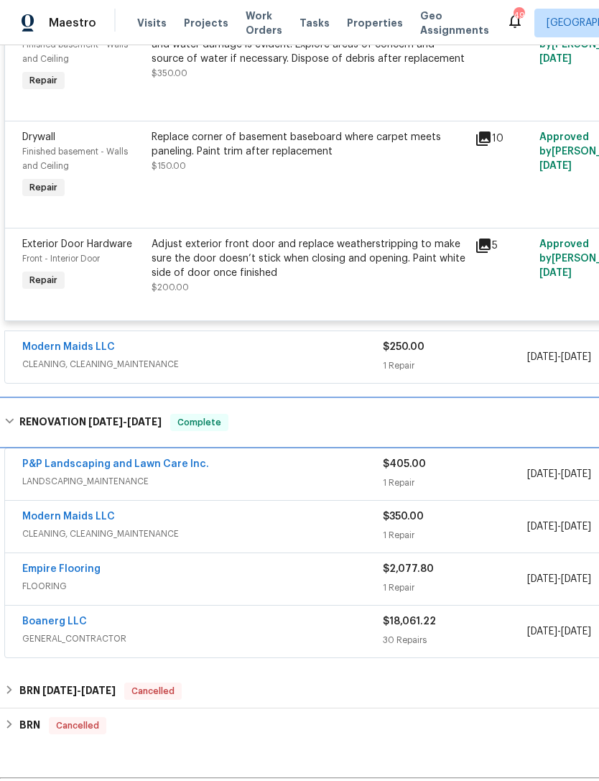
scroll to position [3787, 0]
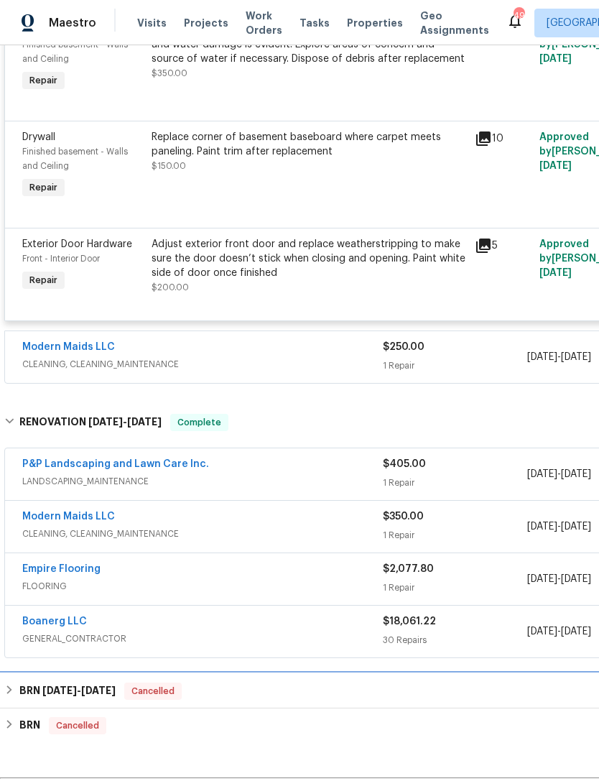
click at [57, 685] on span "3/10/25" at bounding box center [59, 690] width 34 height 10
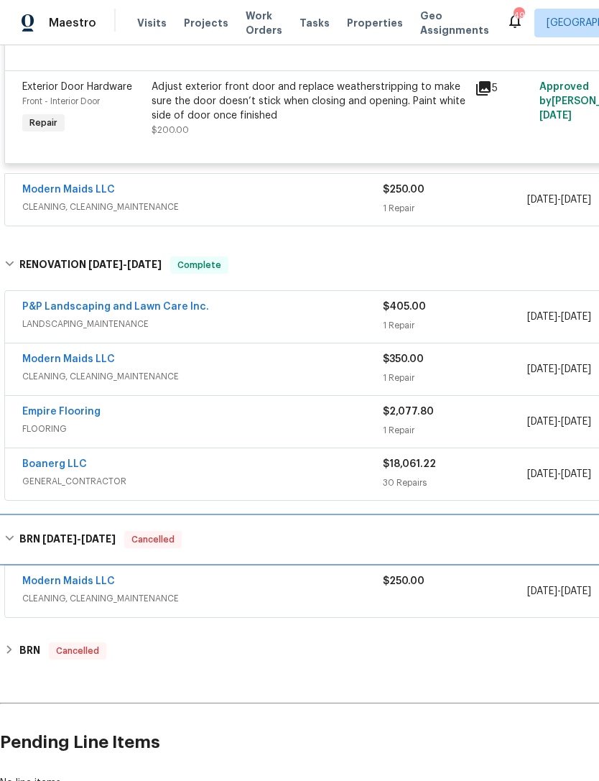
scroll to position [3945, 0]
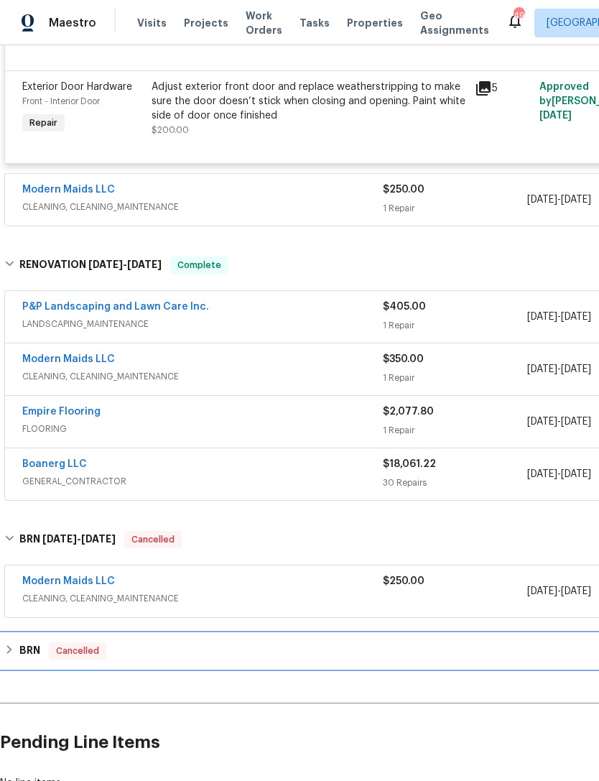
click at [24, 642] on h6 "BRN" at bounding box center [29, 650] width 21 height 17
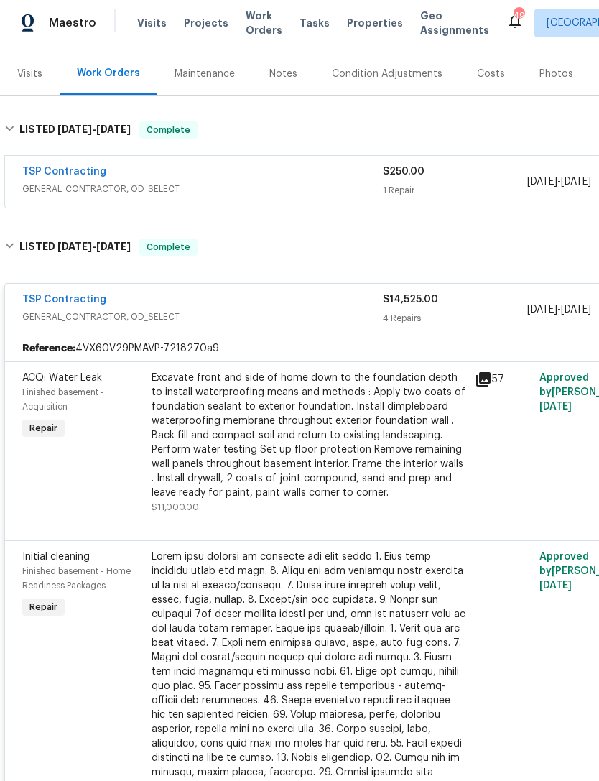
scroll to position [154, 0]
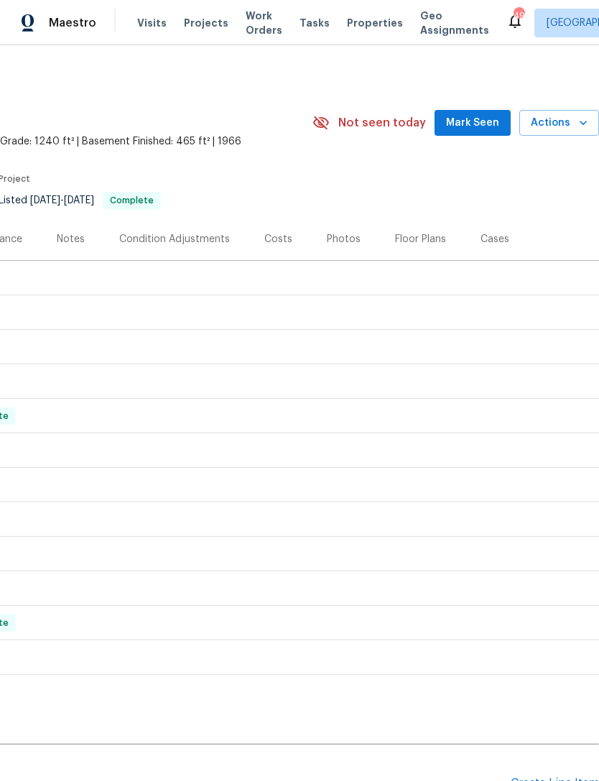
scroll to position [0, 213]
click at [340, 238] on div "Photos" at bounding box center [344, 239] width 34 height 14
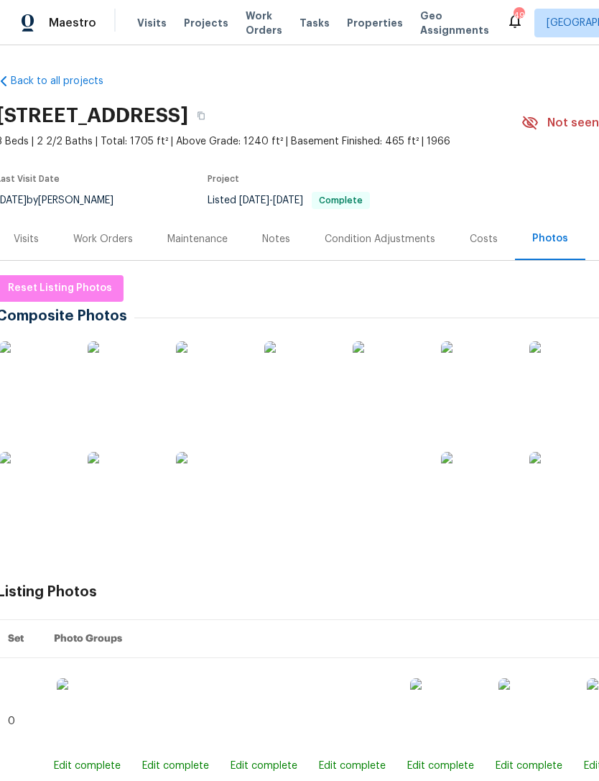
scroll to position [0, 4]
click at [310, 341] on img at bounding box center [300, 377] width 72 height 72
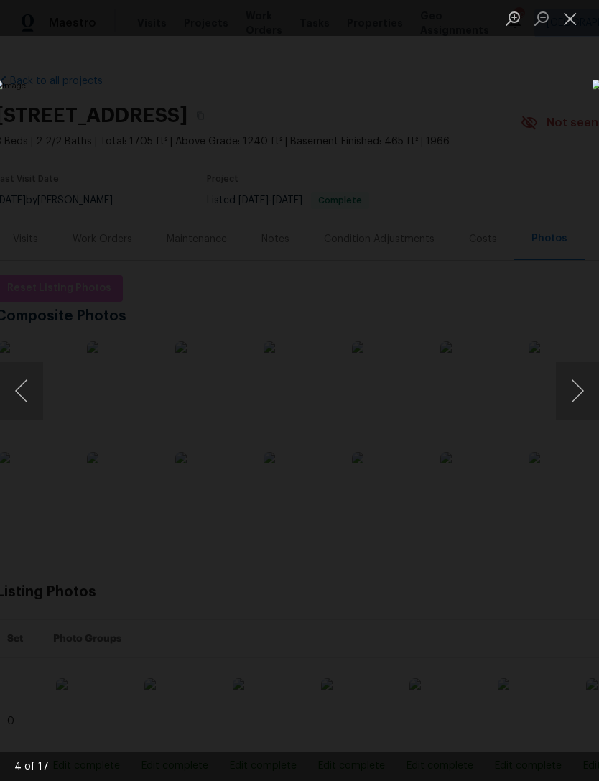
click at [572, 14] on button "Close lightbox" at bounding box center [570, 18] width 29 height 25
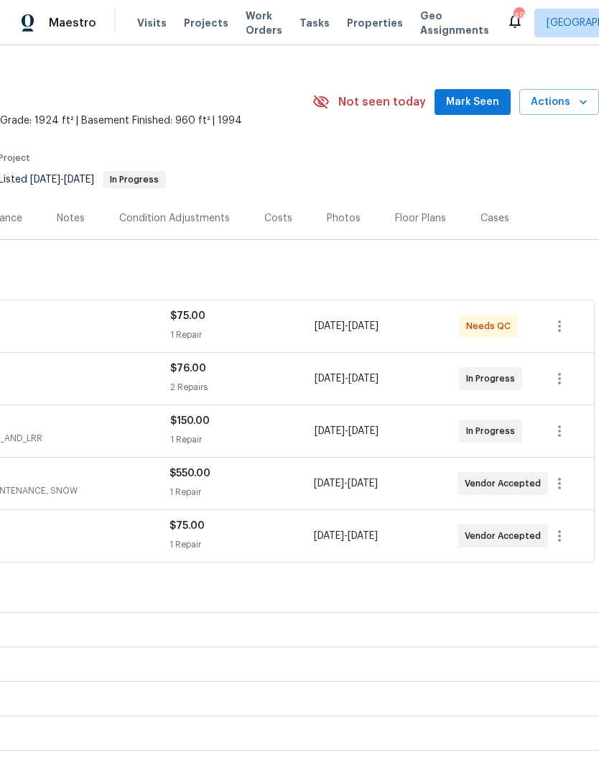
scroll to position [21, 213]
click at [279, 213] on div "Costs" at bounding box center [278, 218] width 28 height 14
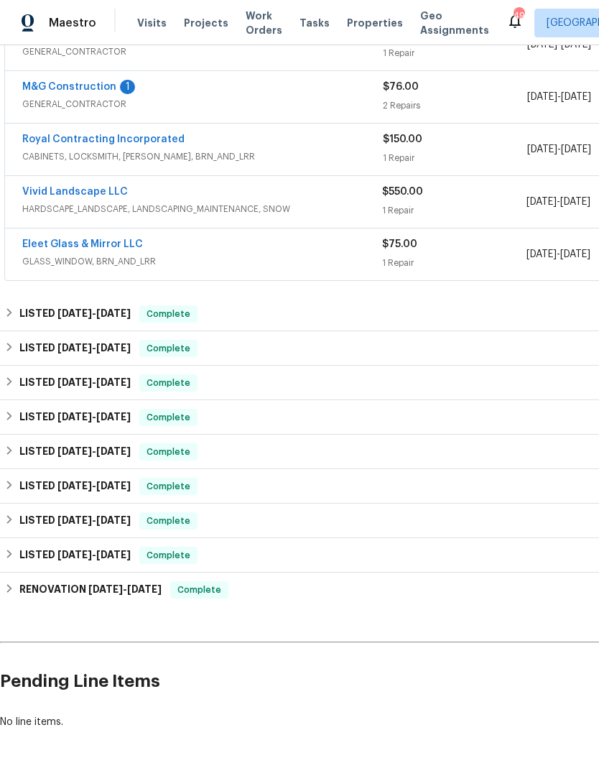
scroll to position [302, 0]
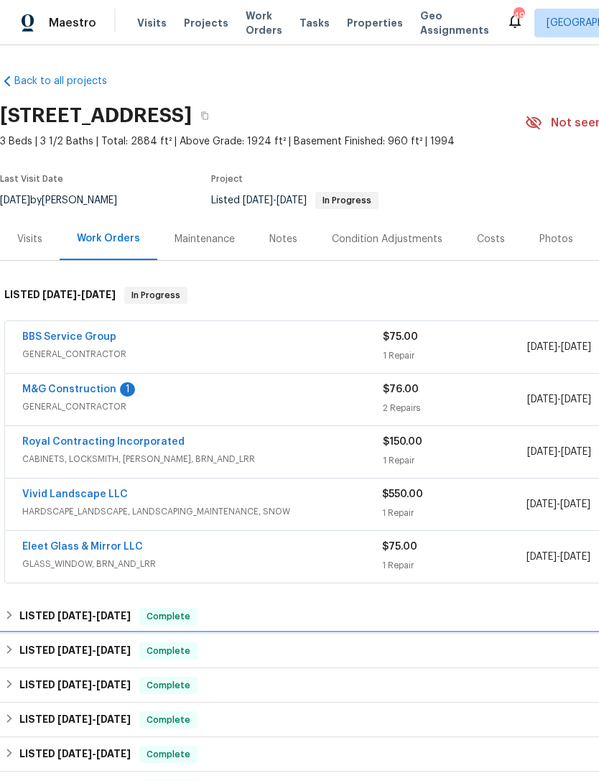
click at [41, 662] on div "LISTED [DATE] - [DATE] Complete" at bounding box center [406, 651] width 812 height 34
